Goal: Obtain resource: Download file/media

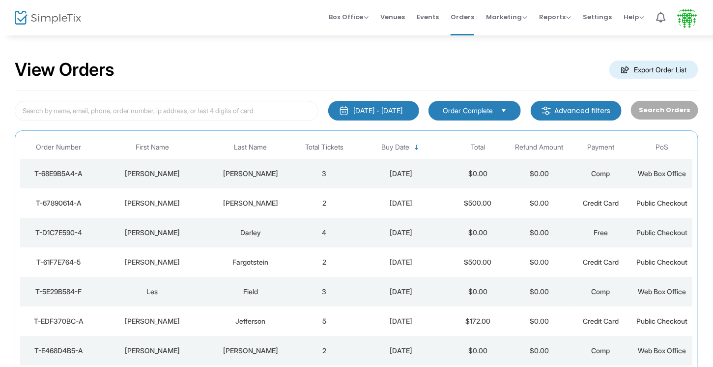
scroll to position [1, 0]
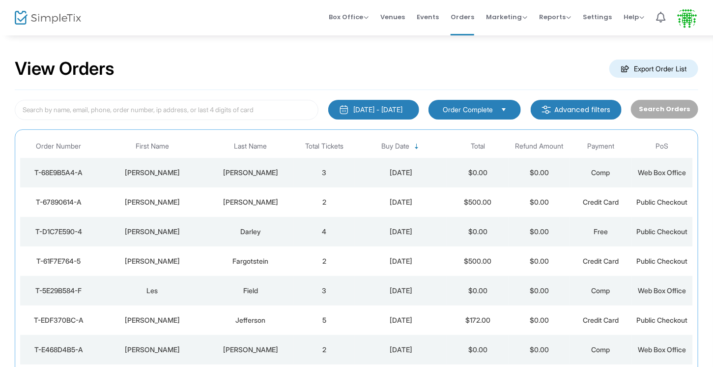
click at [484, 109] on span "Order Complete" at bounding box center [468, 110] width 50 height 10
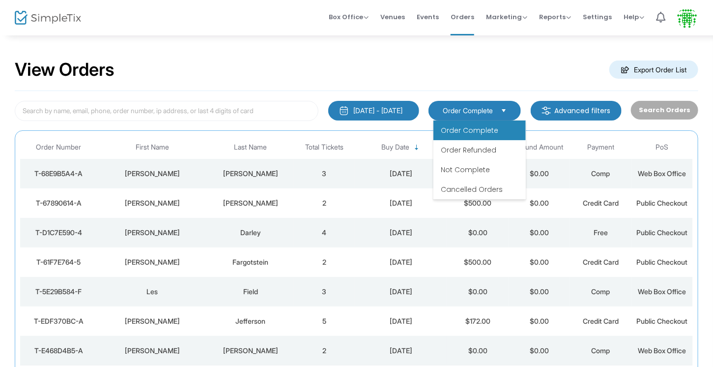
scroll to position [16, 0]
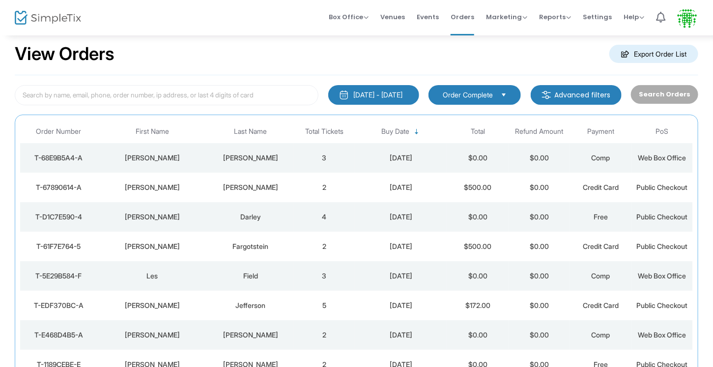
click at [354, 93] on div "9/19/2025 - 9/19/2025" at bounding box center [378, 95] width 49 height 10
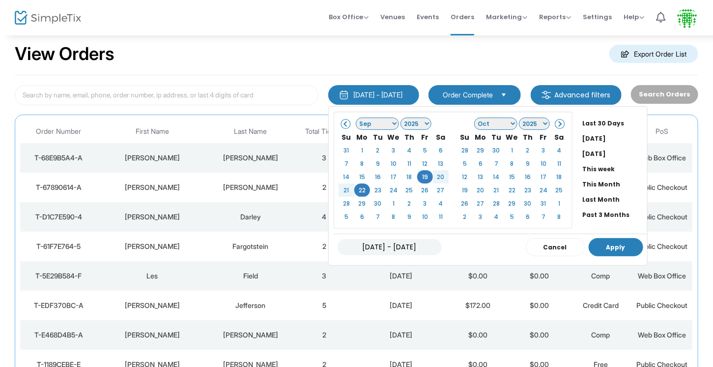
click at [593, 238] on button "Apply" at bounding box center [616, 247] width 55 height 18
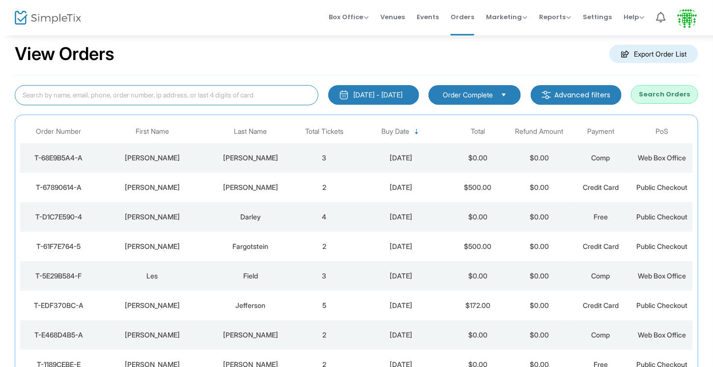
click at [245, 93] on input at bounding box center [167, 95] width 304 height 20
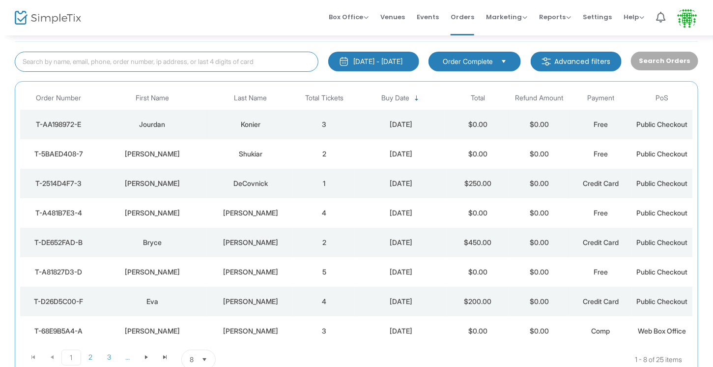
scroll to position [0, 0]
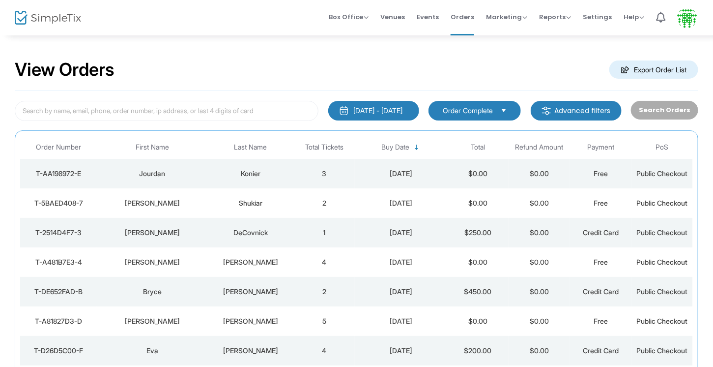
click at [629, 68] on m-button "Export Order List" at bounding box center [653, 69] width 89 height 18
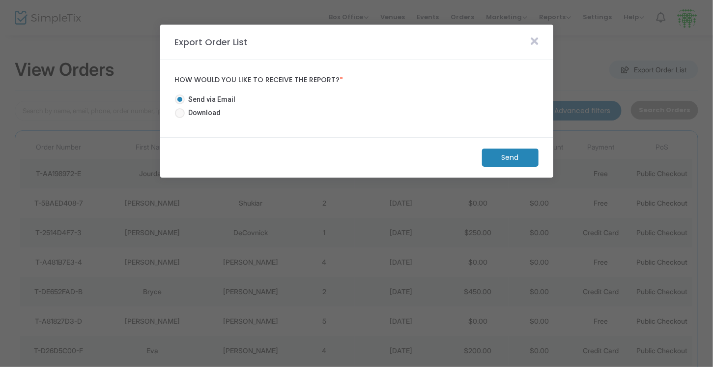
click at [229, 114] on mat-radio-group "Send via Email Download" at bounding box center [209, 107] width 79 height 27
click at [211, 121] on div "Send via Email Download" at bounding box center [356, 107] width 373 height 37
click at [209, 116] on span "Download" at bounding box center [203, 113] width 36 height 10
click at [180, 118] on input "Download" at bounding box center [179, 118] width 0 height 0
radio input "true"
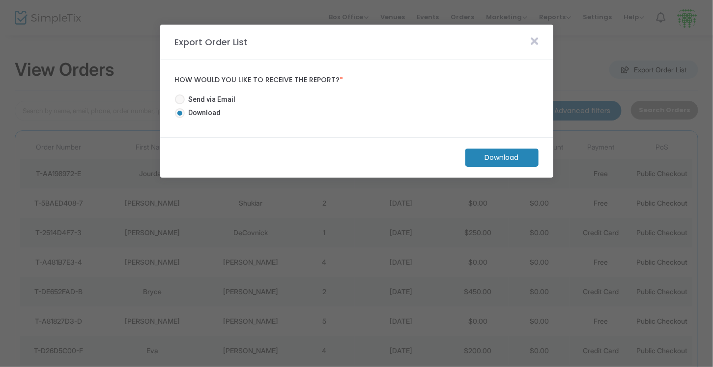
click at [482, 152] on m-button "Download" at bounding box center [501, 157] width 73 height 18
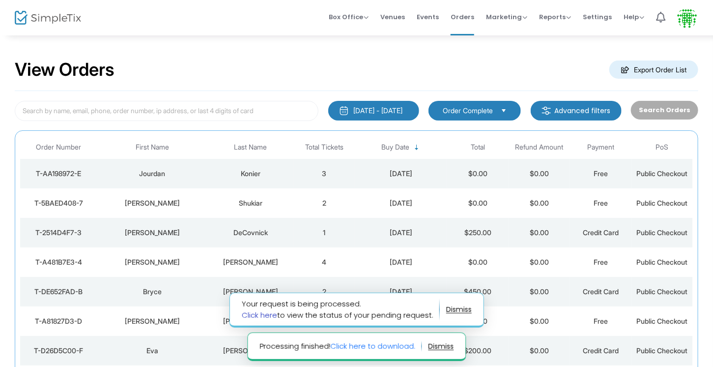
click at [247, 315] on link "Click here" at bounding box center [259, 315] width 35 height 10
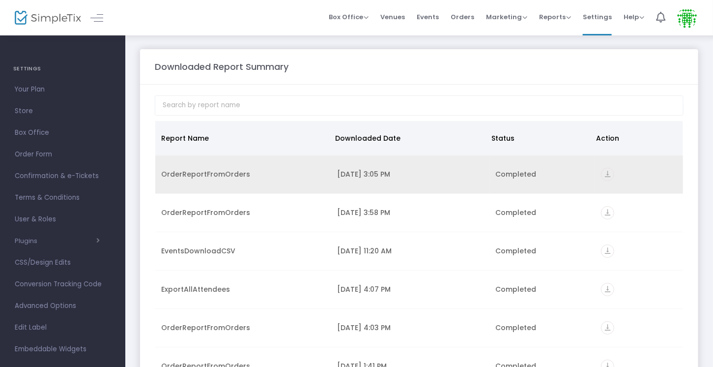
click at [604, 171] on icon "vertical_align_bottom" at bounding box center [607, 174] width 13 height 13
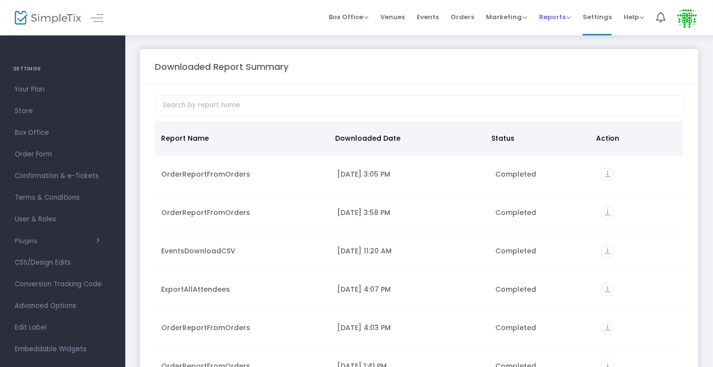
click at [543, 16] on span "Reports" at bounding box center [555, 16] width 32 height 9
click at [555, 49] on li "Sales Reports" at bounding box center [571, 52] width 64 height 19
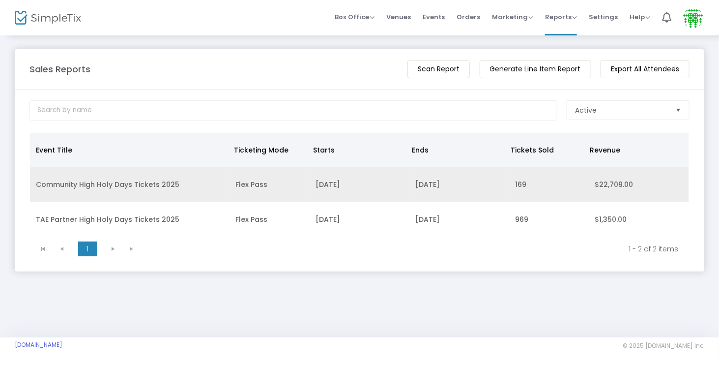
click at [82, 186] on td "Community High Holy Days Tickets 2025" at bounding box center [130, 184] width 200 height 35
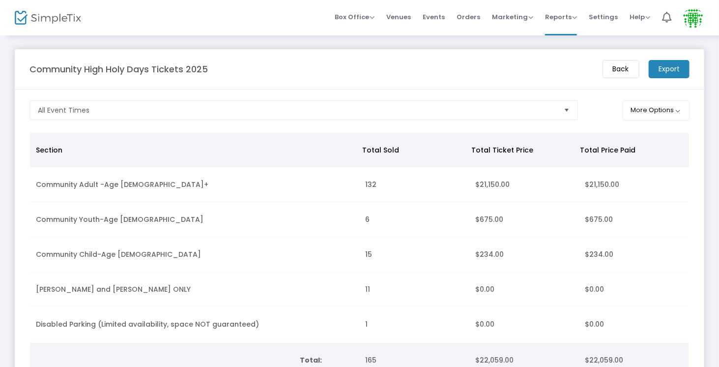
click at [657, 123] on m-panel-content "All Event Times More Options Section Total Sold Total Ticket Price Total Price …" at bounding box center [359, 238] width 689 height 299
click at [657, 118] on button "More Options" at bounding box center [656, 110] width 67 height 20
click at [663, 72] on m-button "Export" at bounding box center [669, 69] width 41 height 18
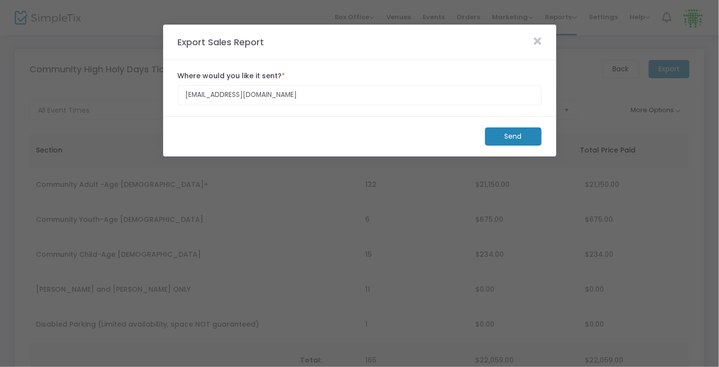
click at [504, 136] on m-button "Send" at bounding box center [513, 136] width 57 height 18
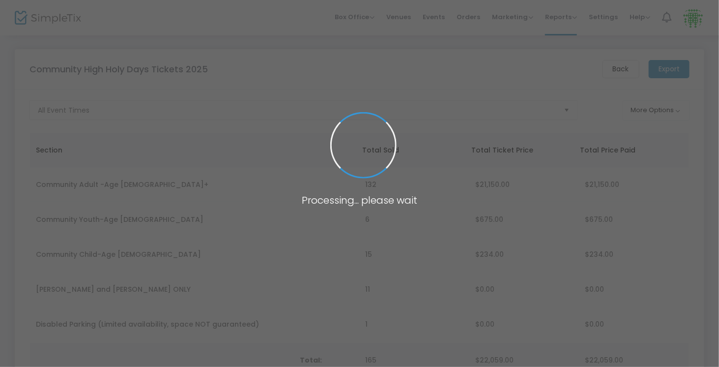
click at [504, 136] on span at bounding box center [359, 183] width 719 height 367
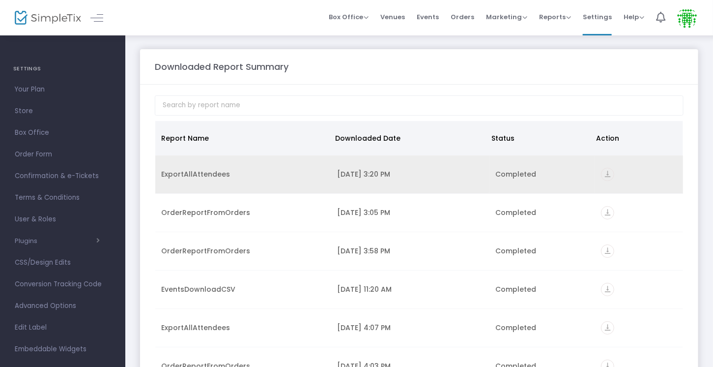
click at [601, 171] on link "vertical_align_bottom" at bounding box center [607, 176] width 13 height 10
